Goal: Register for event/course

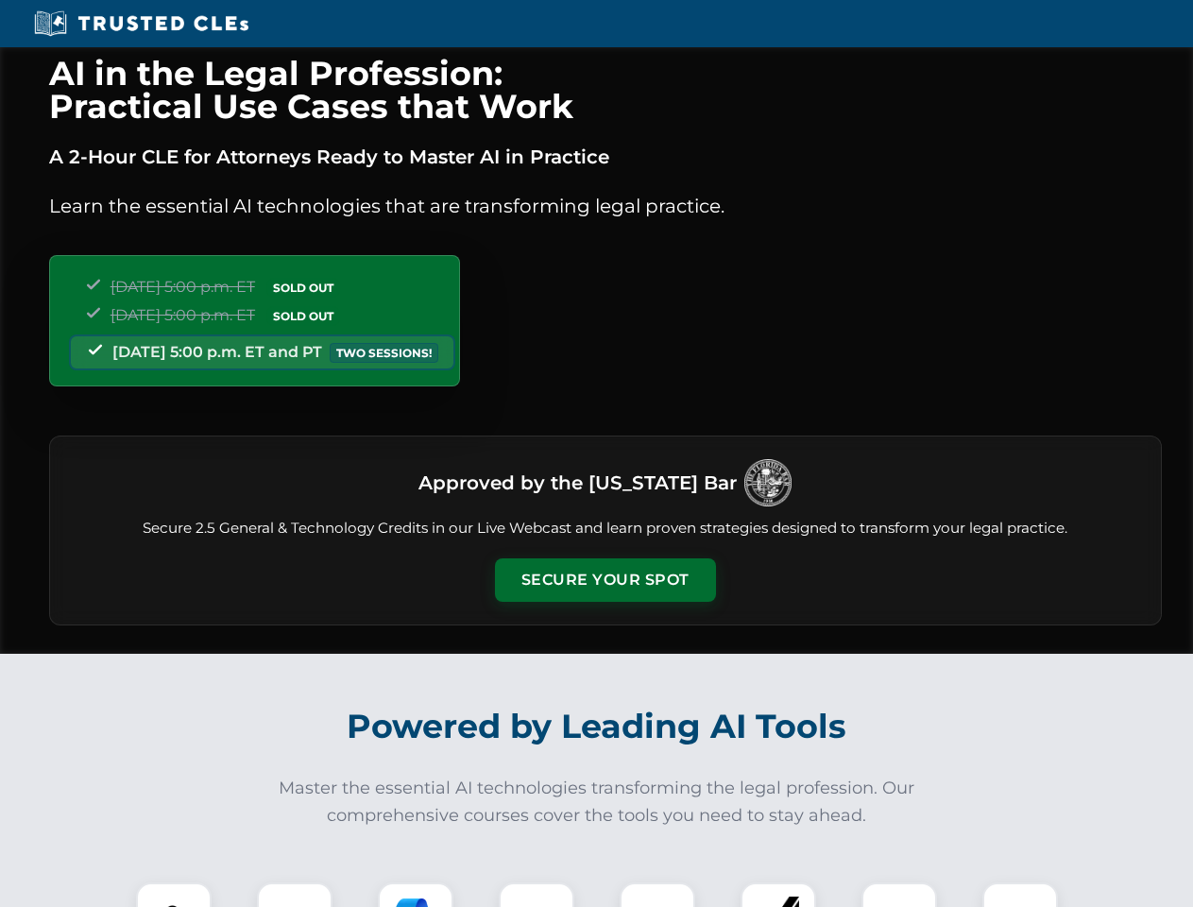
click at [604, 580] on button "Secure Your Spot" at bounding box center [605, 579] width 221 height 43
click at [174, 894] on img at bounding box center [173, 919] width 55 height 55
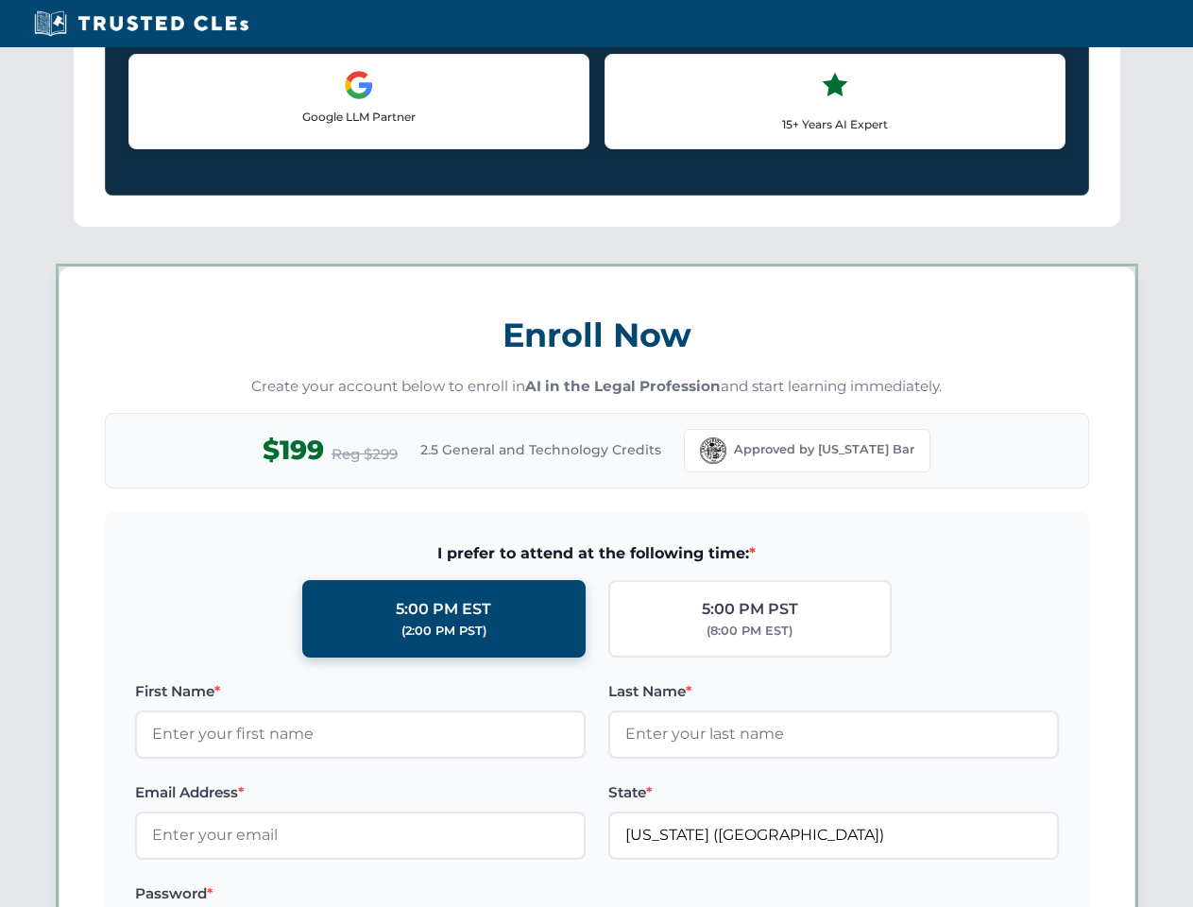
click at [416, 894] on label "Password *" at bounding box center [360, 893] width 450 height 23
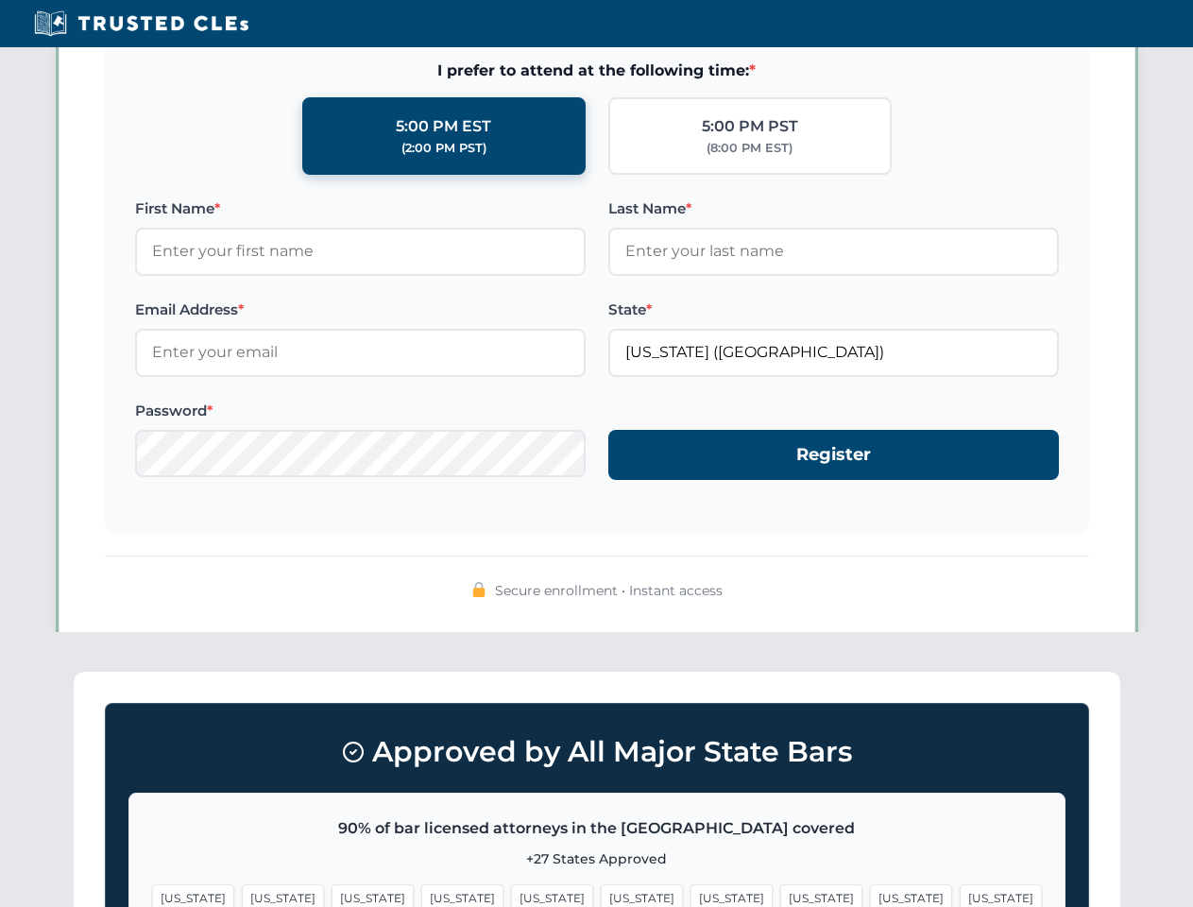
click at [870, 894] on span "[US_STATE]" at bounding box center [911, 897] width 82 height 27
